Goal: Information Seeking & Learning: Compare options

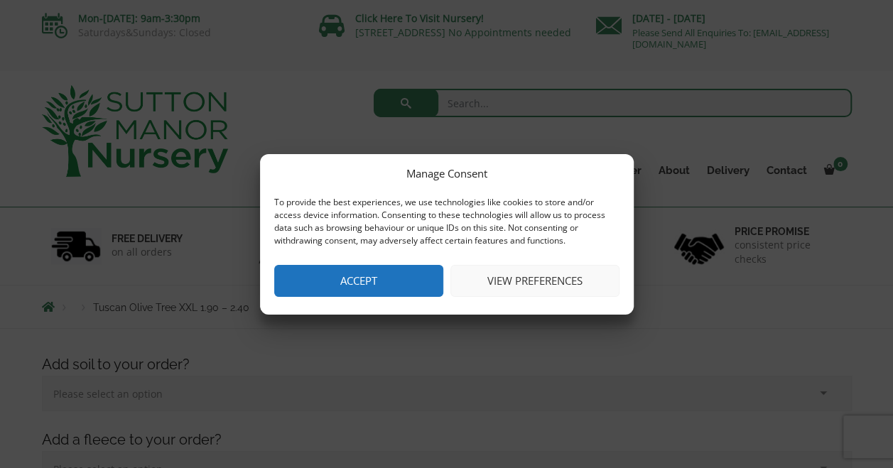
click at [409, 271] on button "Accept" at bounding box center [358, 281] width 169 height 32
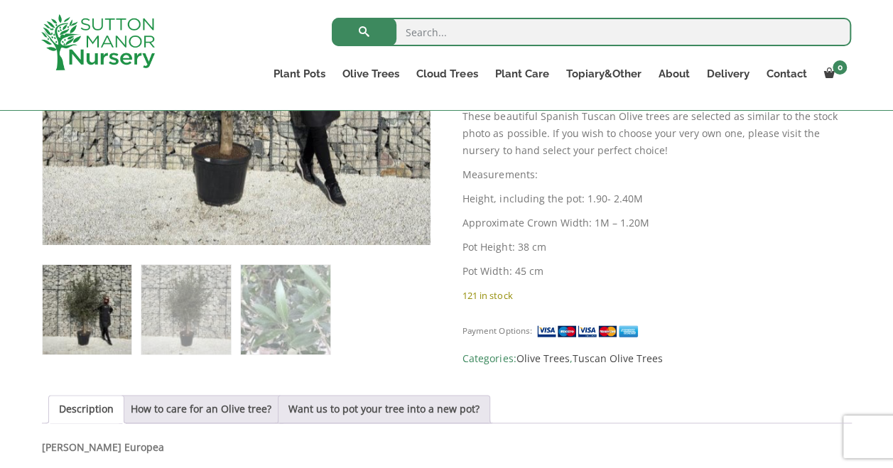
scroll to position [715, 0]
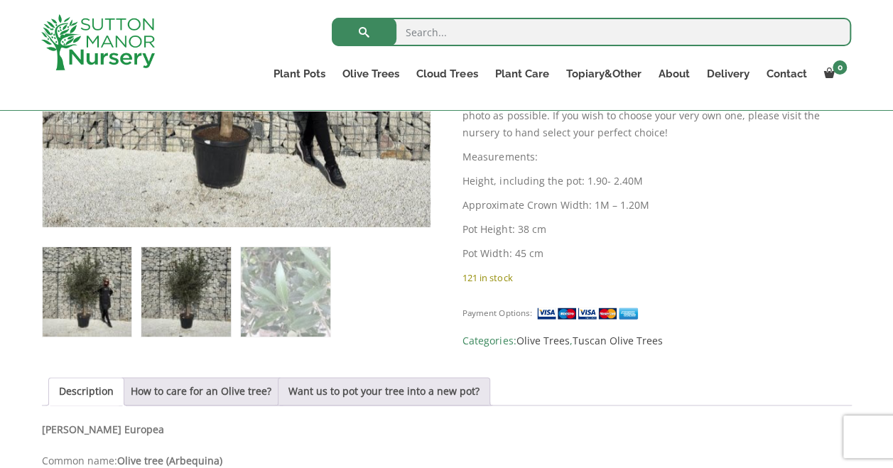
click at [215, 323] on img at bounding box center [185, 291] width 89 height 89
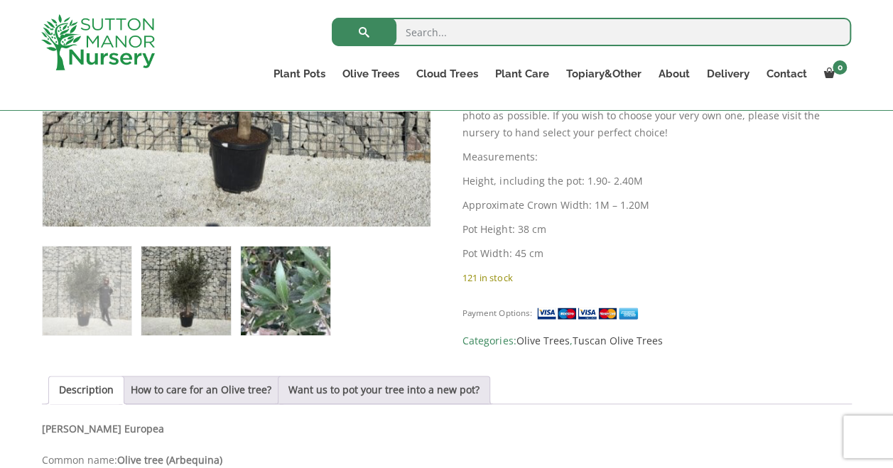
click at [281, 304] on img at bounding box center [285, 291] width 89 height 89
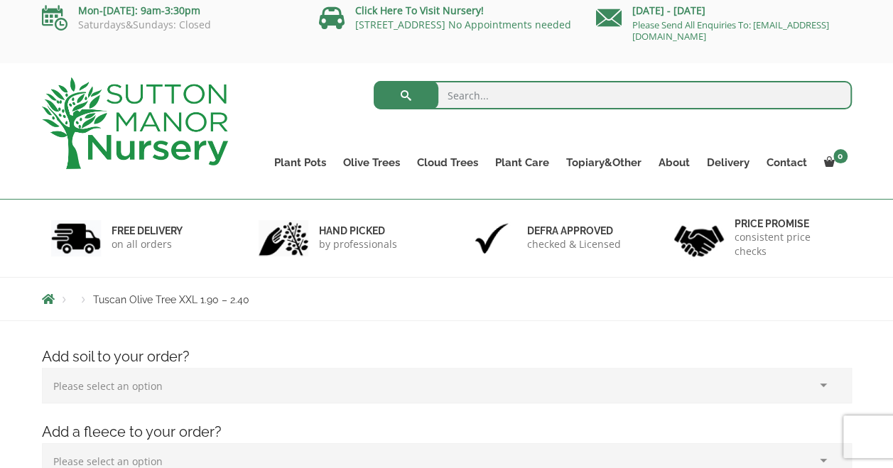
scroll to position [0, 0]
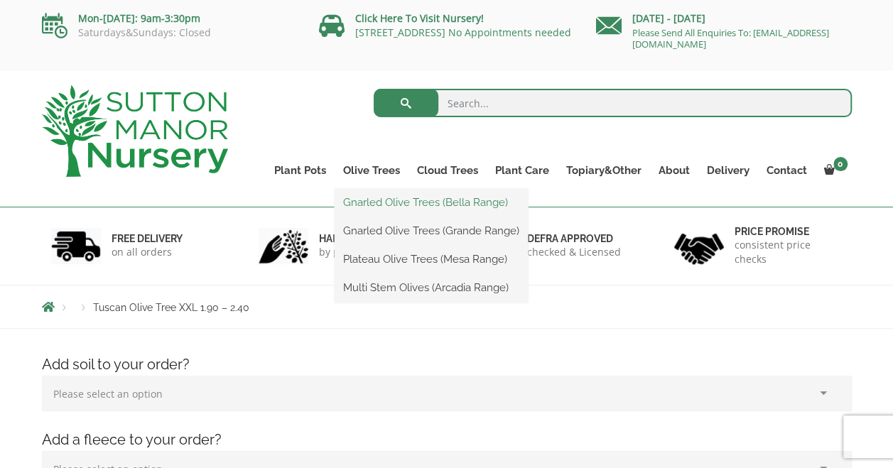
click at [385, 196] on link "Gnarled Olive Trees (Bella Range)" at bounding box center [431, 202] width 193 height 21
click at [400, 284] on link "Multi Stem Olives (Arcadia Range)" at bounding box center [431, 287] width 193 height 21
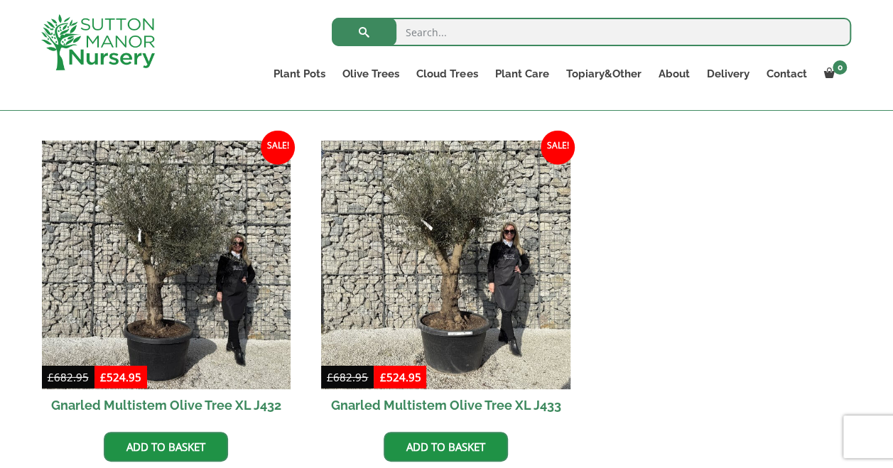
scroll to position [2057, 0]
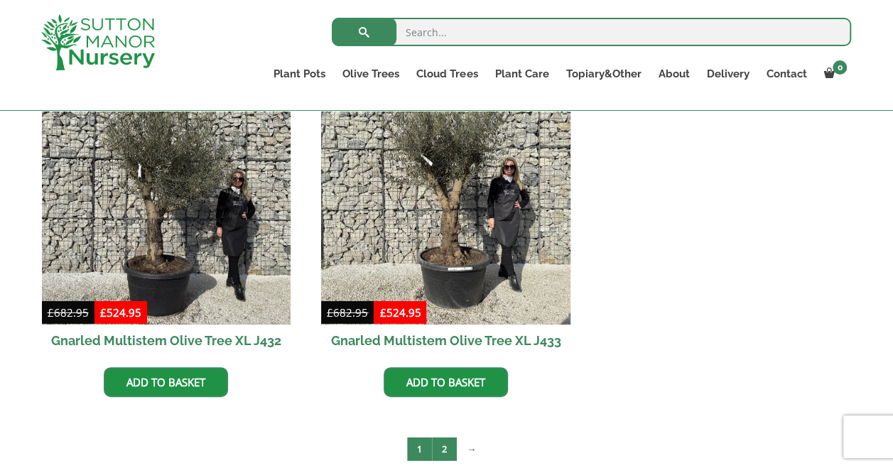
click at [445, 444] on link "2" at bounding box center [444, 449] width 25 height 23
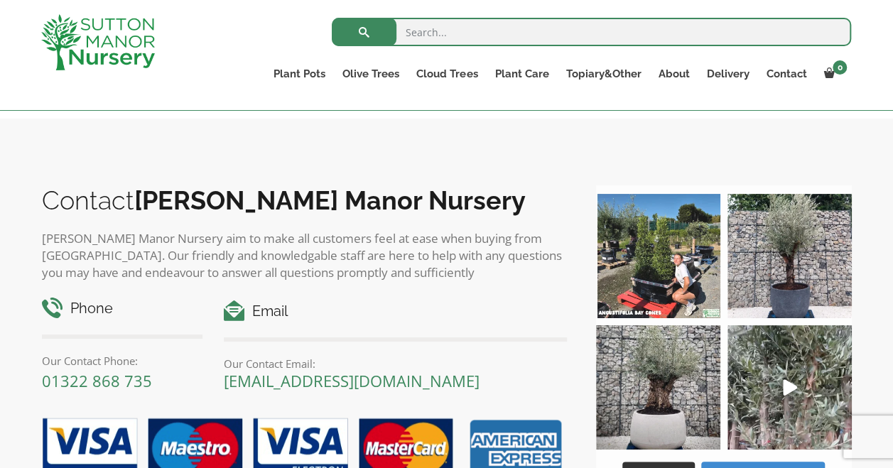
scroll to position [751, 0]
